Goal: Task Accomplishment & Management: Use online tool/utility

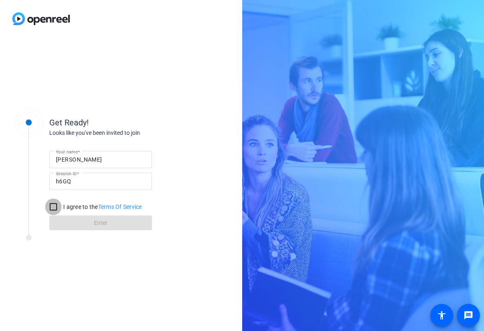
click at [52, 203] on input "I agree to the Terms Of Service" at bounding box center [53, 206] width 16 height 16
checkbox input "true"
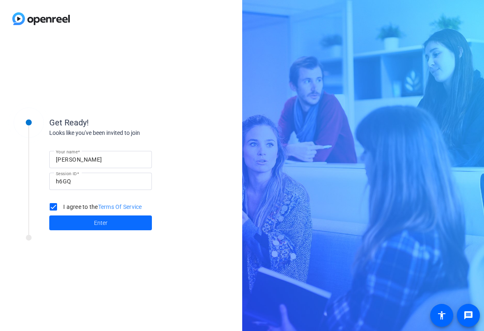
click at [65, 219] on span at bounding box center [100, 223] width 103 height 20
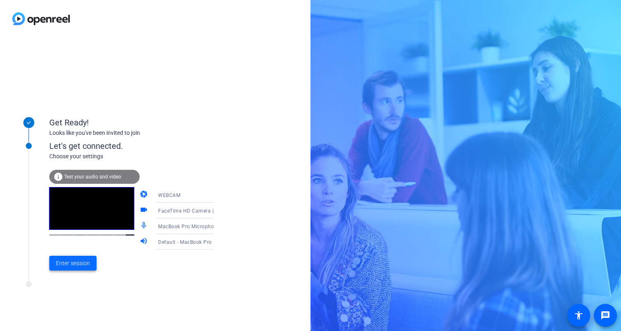
click at [63, 260] on span "Enter session" at bounding box center [73, 263] width 34 height 9
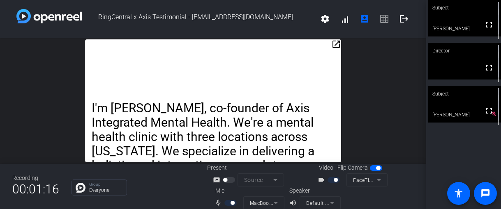
click at [253, 121] on p "I'm [PERSON_NAME], co-founder of Axis Integrated Mental Health. We're a mental …" at bounding box center [213, 144] width 242 height 87
click at [335, 43] on mat-icon "open_in_new" at bounding box center [336, 44] width 10 height 10
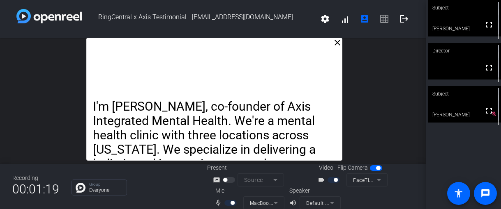
drag, startPoint x: 273, startPoint y: 52, endPoint x: 274, endPoint y: -5, distance: 57.1
click at [274, 0] on html "Accessibility Screen-Reader Guide, Feedback, and Issue Reporting | New window R…" at bounding box center [250, 104] width 501 height 209
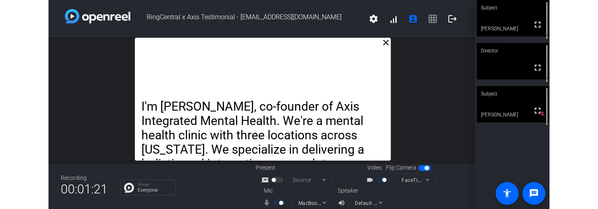
scroll to position [9, 0]
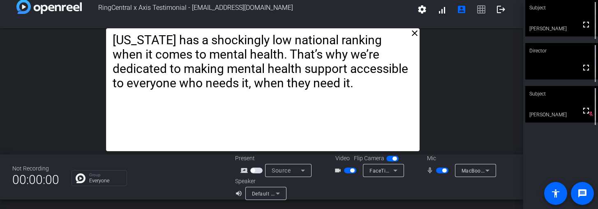
click at [294, 90] on p "[US_STATE] has a shockingly low national ranking when it comes to mental health…" at bounding box center [263, 61] width 301 height 57
